Goal: Obtain resource: Obtain resource

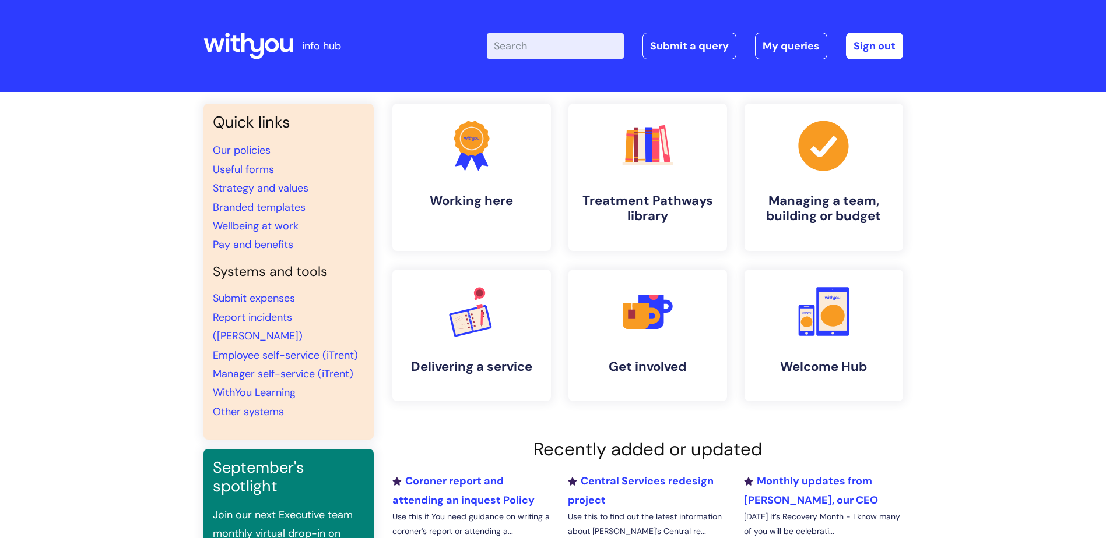
click at [522, 48] on input "Enter your search term here..." at bounding box center [555, 46] width 137 height 26
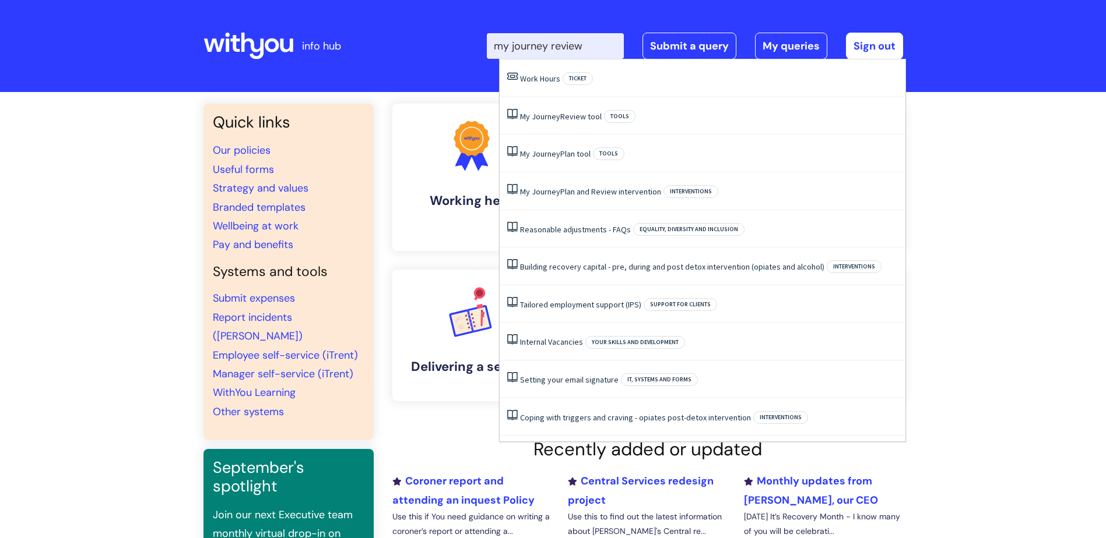
type input "my journey review"
click button "Search" at bounding box center [0, 0] width 0 height 0
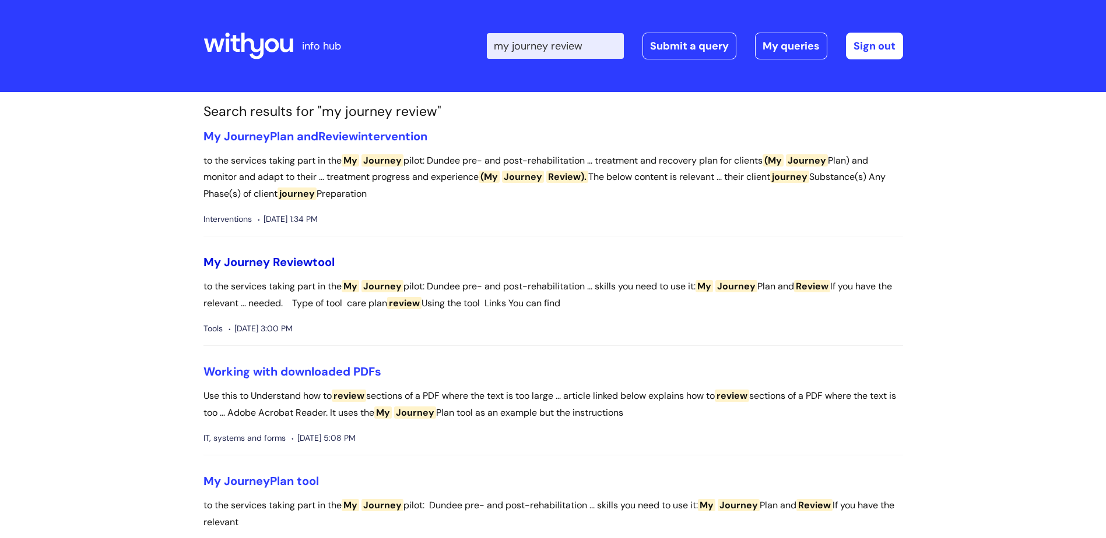
click at [295, 256] on span "Review" at bounding box center [293, 262] width 40 height 15
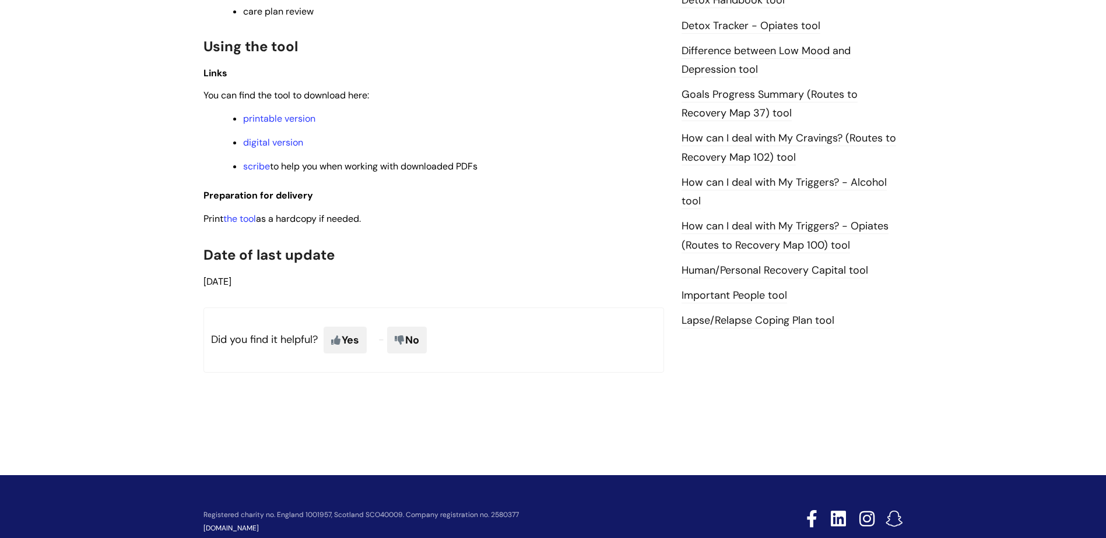
scroll to position [699, 0]
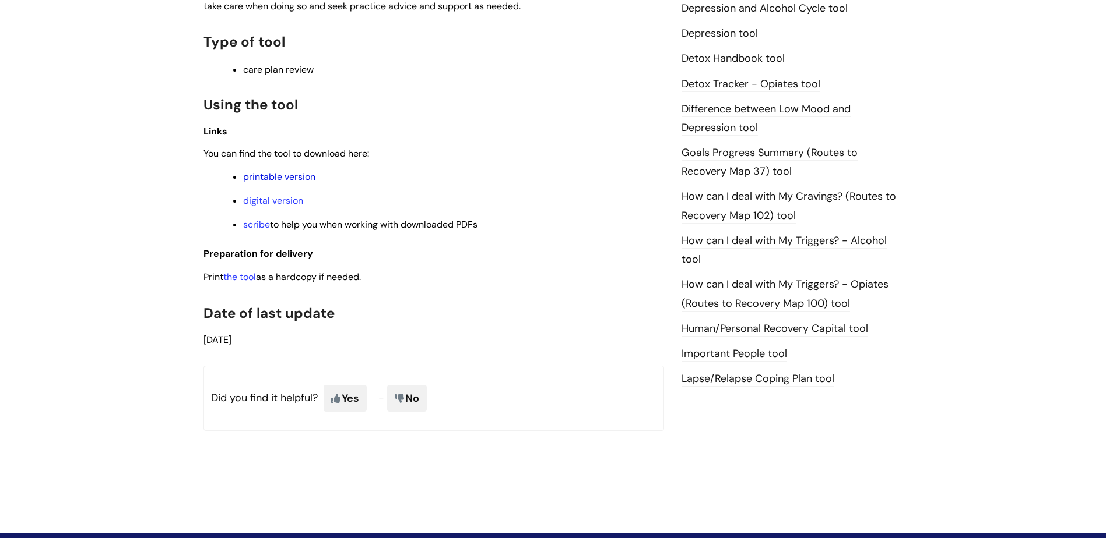
click at [260, 174] on link "printable version" at bounding box center [279, 177] width 72 height 12
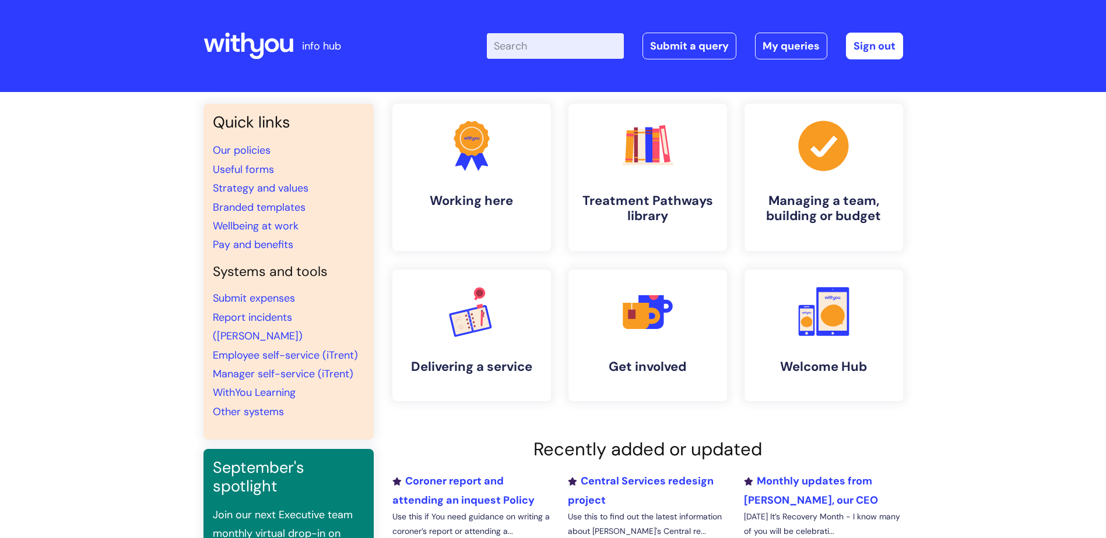
click at [520, 51] on input "Enter your search term here..." at bounding box center [555, 46] width 137 height 26
type input "my journey review"
click button "Search" at bounding box center [0, 0] width 0 height 0
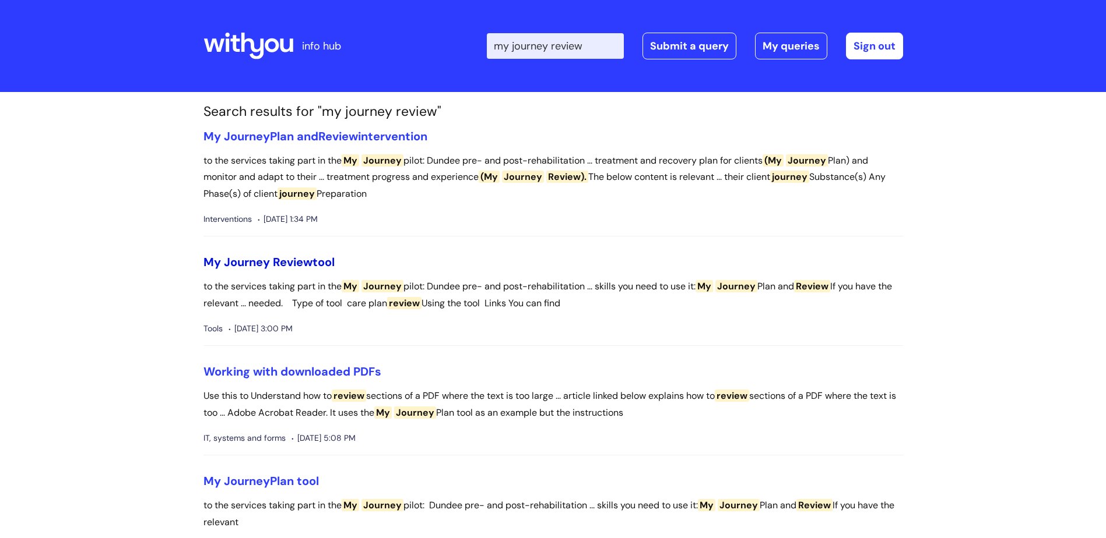
click at [317, 262] on link "My Journey Review tool" at bounding box center [268, 262] width 131 height 15
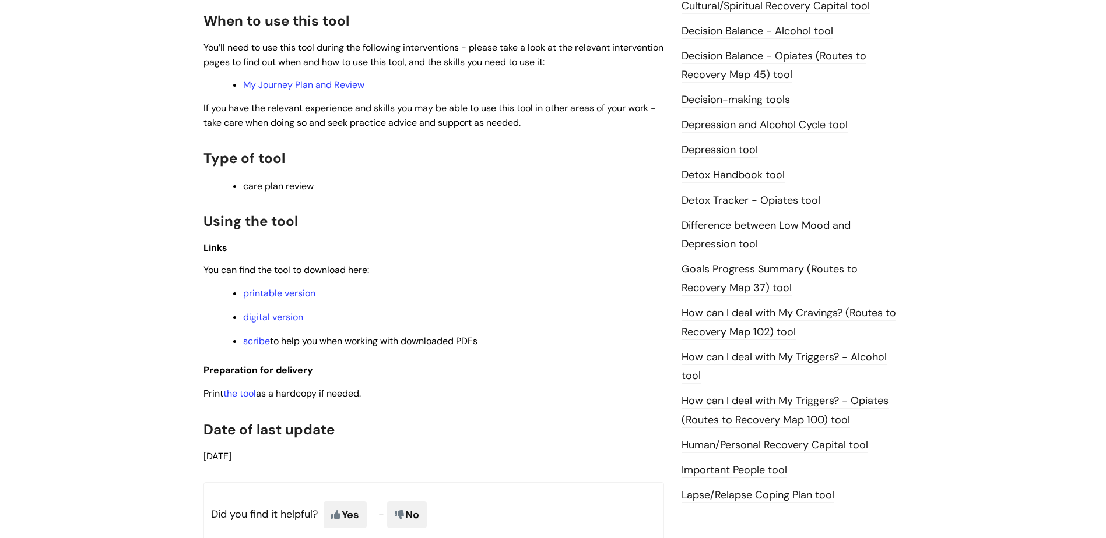
scroll to position [641, 0]
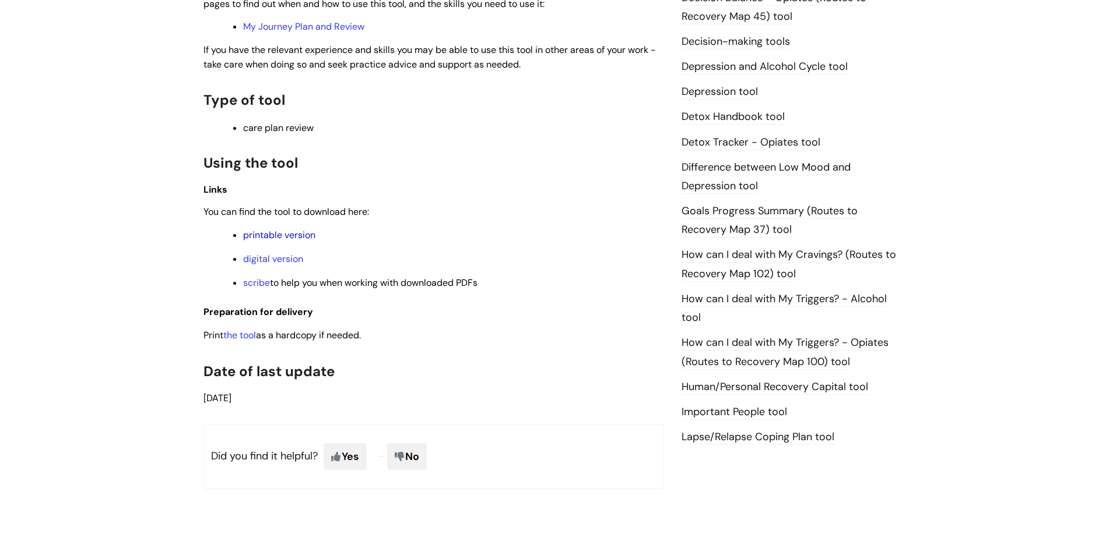
click at [278, 237] on link "printable version" at bounding box center [279, 235] width 72 height 12
